Goal: Check status

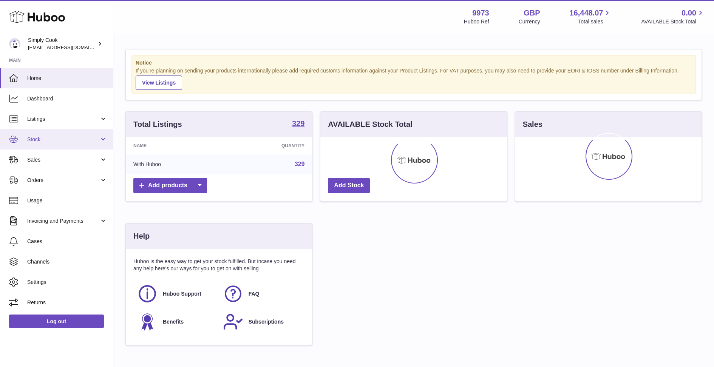
click at [47, 135] on link "Stock" at bounding box center [56, 139] width 113 height 20
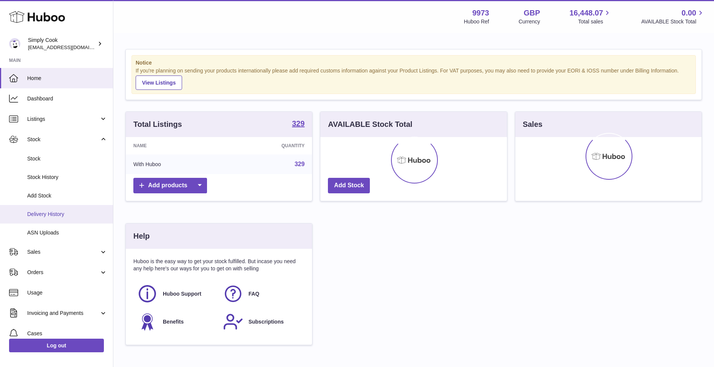
click at [50, 217] on span "Delivery History" at bounding box center [67, 214] width 80 height 7
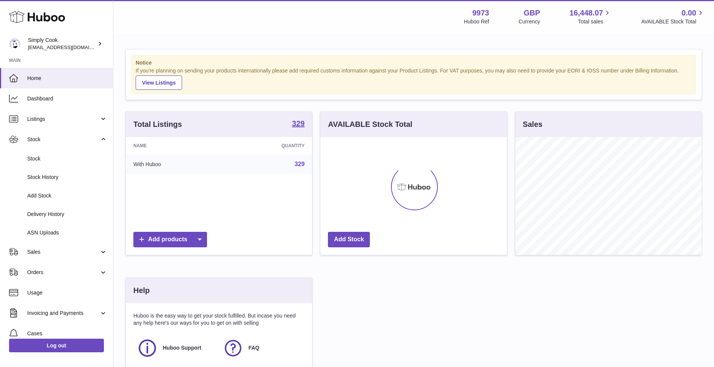
scroll to position [117, 186]
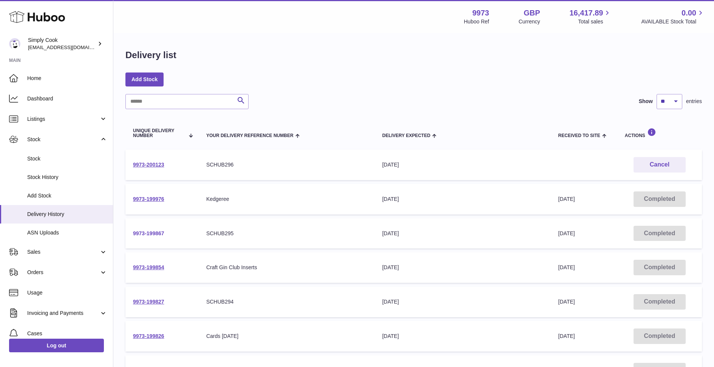
click at [148, 232] on link "9973-199867" at bounding box center [148, 233] width 31 height 6
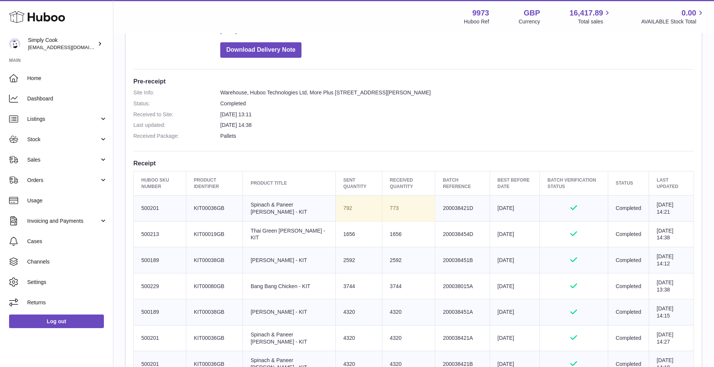
scroll to position [160, 0]
